Goal: Find specific page/section: Find specific page/section

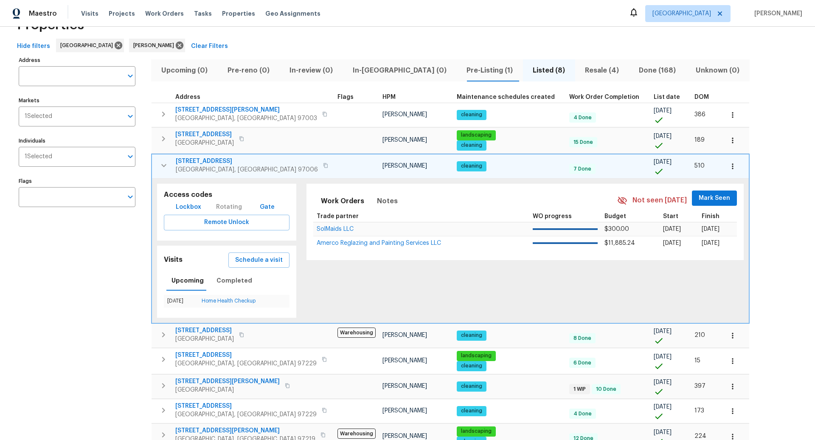
scroll to position [28, 0]
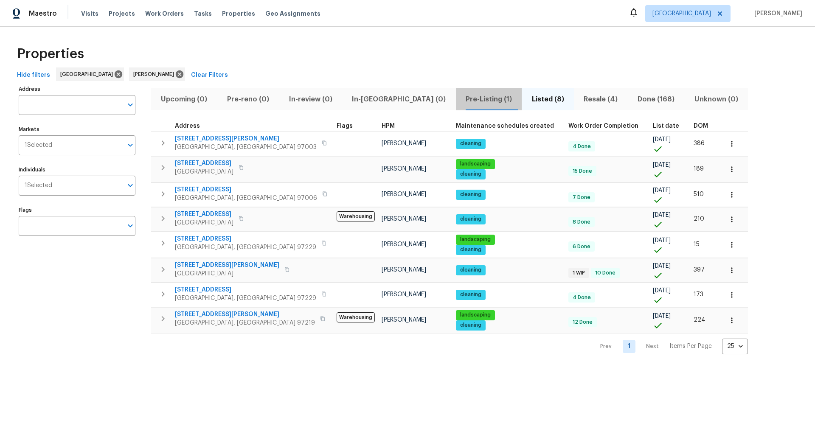
click at [461, 98] on span "Pre-Listing (1)" at bounding box center [489, 99] width 56 height 12
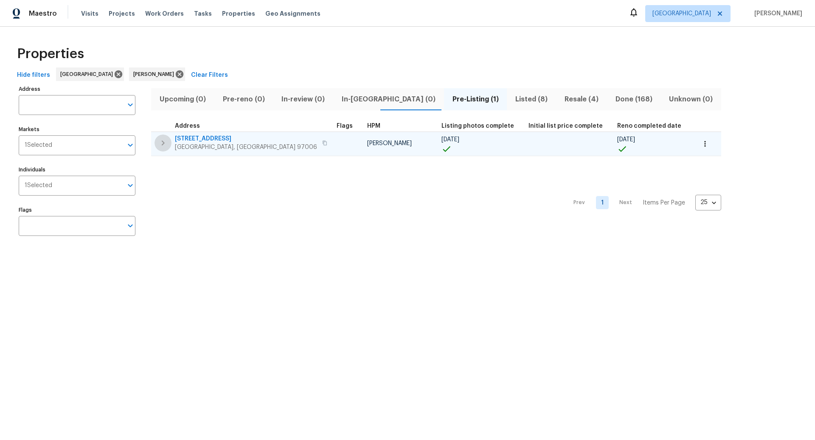
click at [163, 143] on icon "button" at bounding box center [163, 143] width 10 height 10
